Goal: Task Accomplishment & Management: Manage account settings

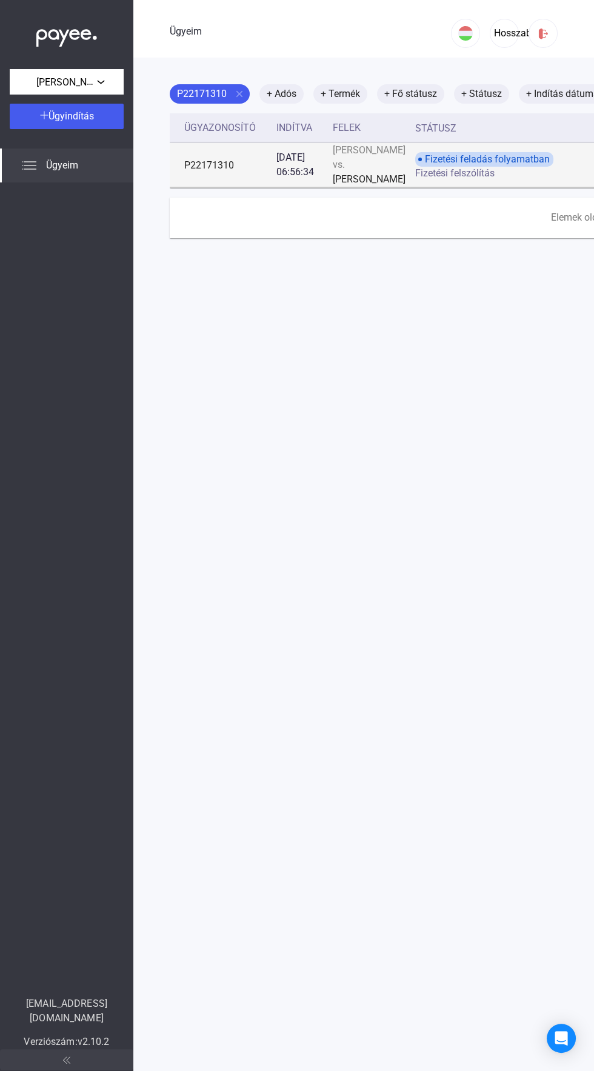
click at [555, 176] on div "Fizetési feladás folyamatban Fizetési felszólítás" at bounding box center [511, 165] width 193 height 26
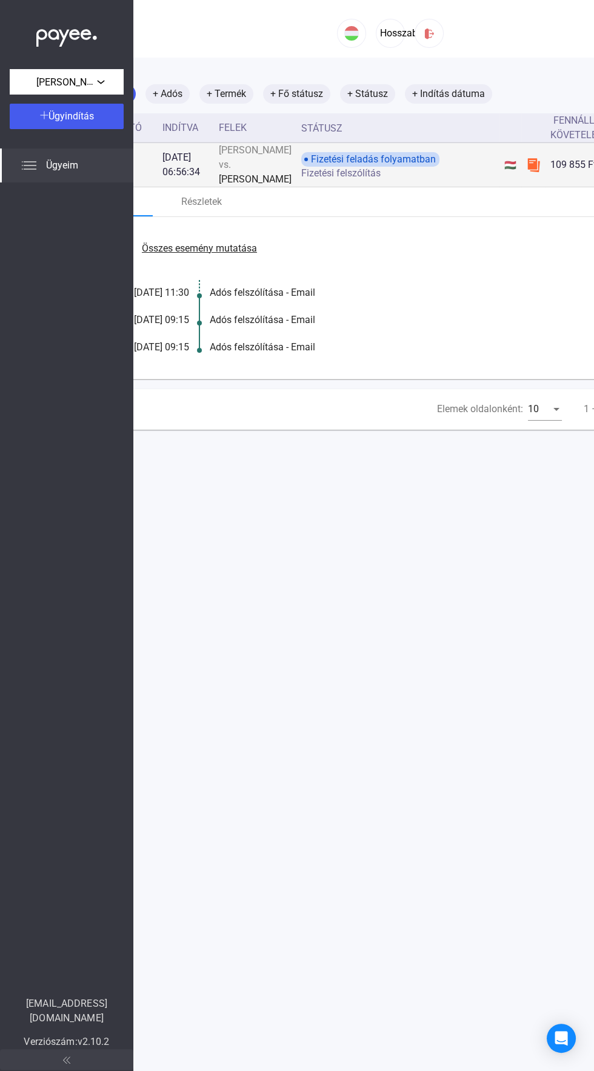
scroll to position [0, 262]
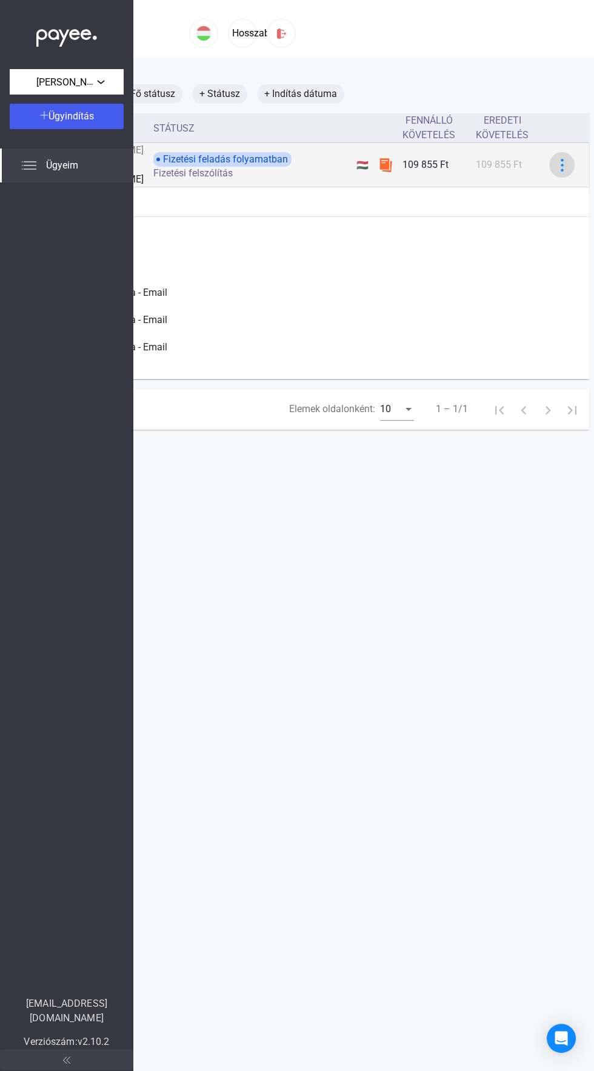
click at [556, 171] on img at bounding box center [562, 165] width 13 height 13
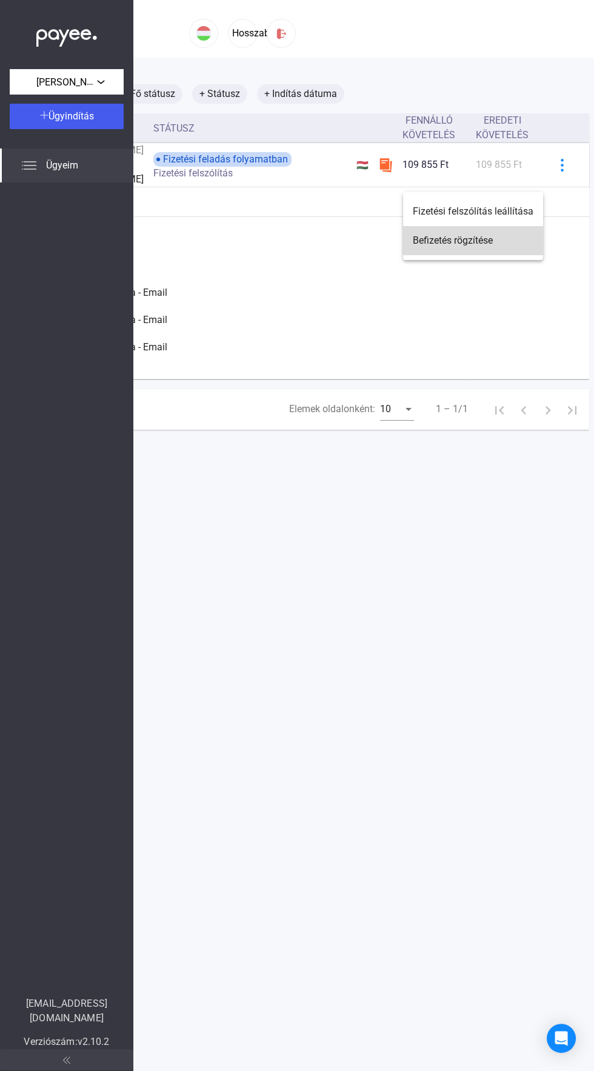
click at [447, 251] on button "Befizetés rögzítése" at bounding box center [473, 240] width 140 height 29
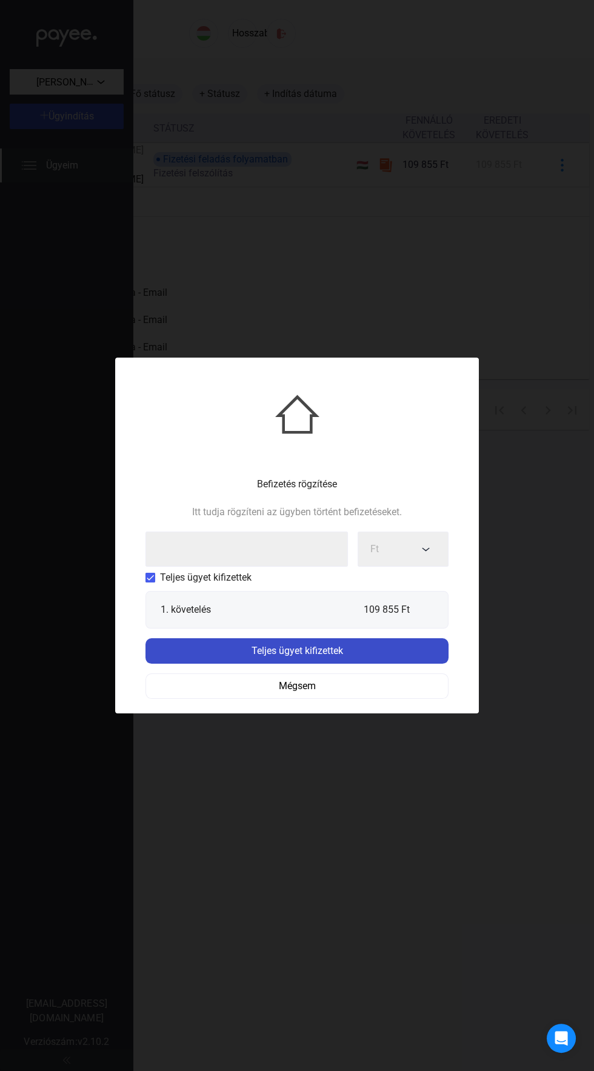
click at [304, 650] on font "Teljes ügyet kifizettek" at bounding box center [296, 651] width 91 height 12
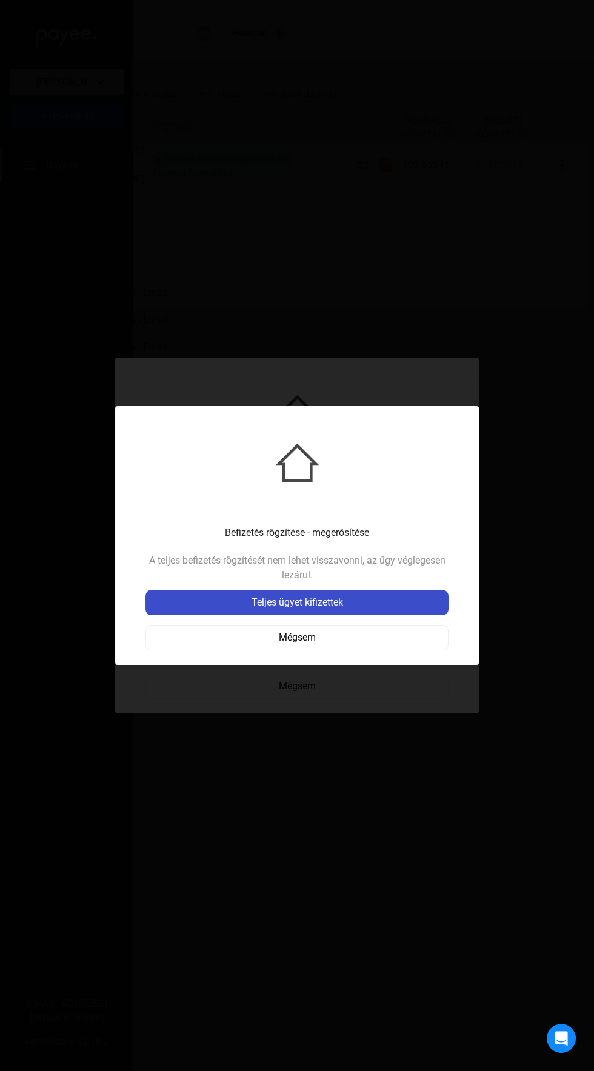
click at [295, 599] on font "Teljes ügyet kifizettek" at bounding box center [296, 602] width 91 height 12
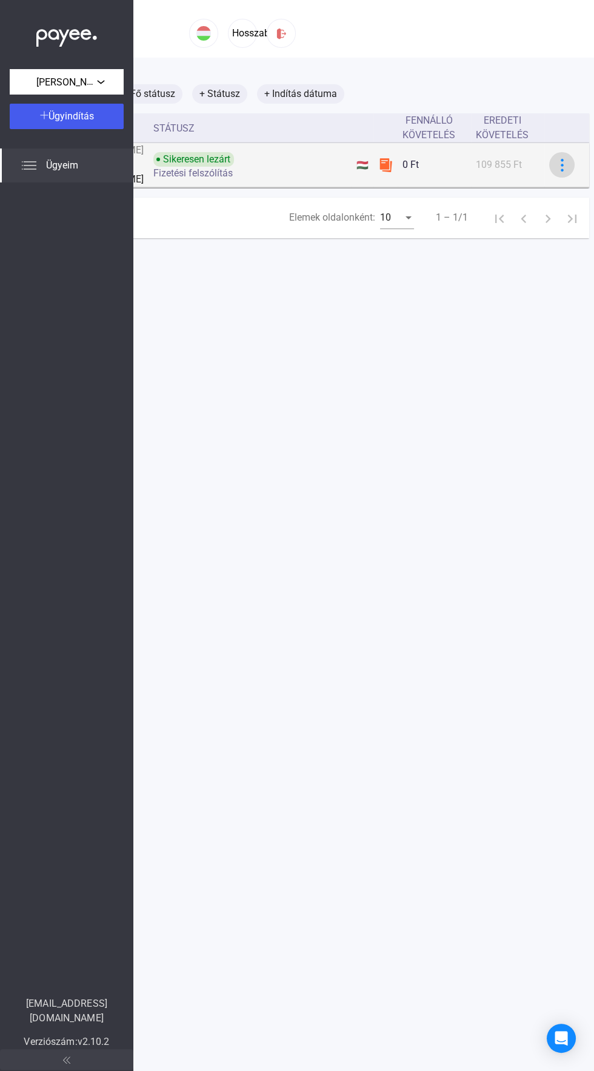
click at [556, 171] on img at bounding box center [562, 165] width 13 height 13
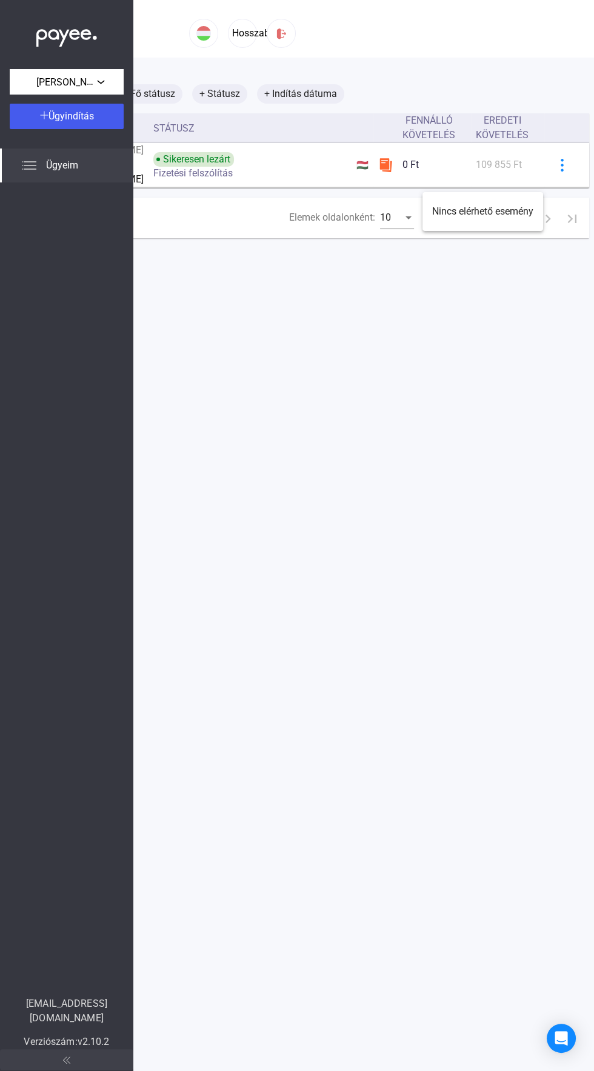
click at [466, 330] on div at bounding box center [297, 535] width 594 height 1071
